Goal: Information Seeking & Learning: Learn about a topic

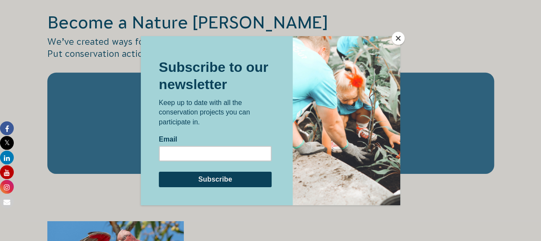
scroll to position [1376, 0]
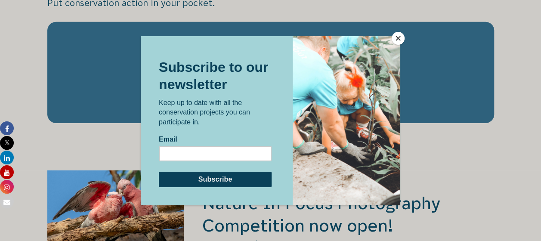
click at [401, 40] on button "Close" at bounding box center [397, 38] width 13 height 13
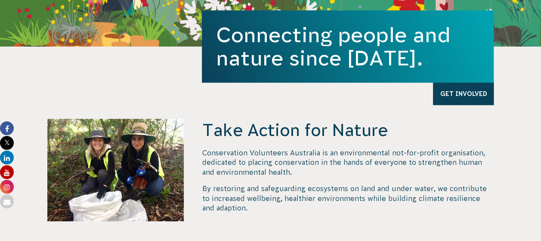
scroll to position [0, 0]
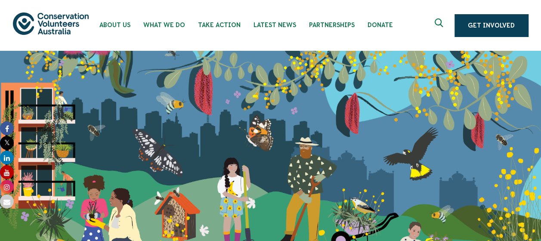
click at [433, 27] on button at bounding box center [439, 25] width 21 height 21
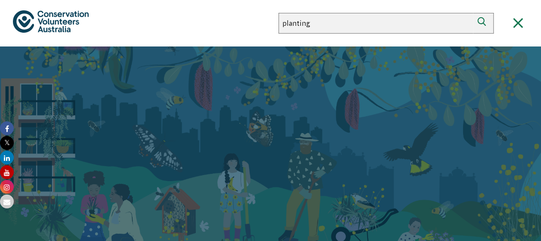
type input "planting"
click at [473, 13] on button "Search" at bounding box center [483, 23] width 21 height 21
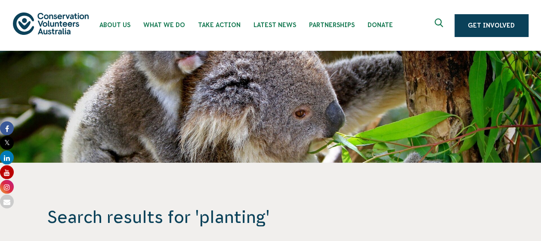
click at [39, 22] on img at bounding box center [51, 23] width 76 height 22
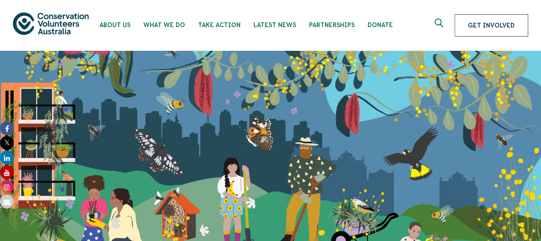
click at [486, 26] on link "Get Involved" at bounding box center [491, 25] width 74 height 22
